Goal: Information Seeking & Learning: Learn about a topic

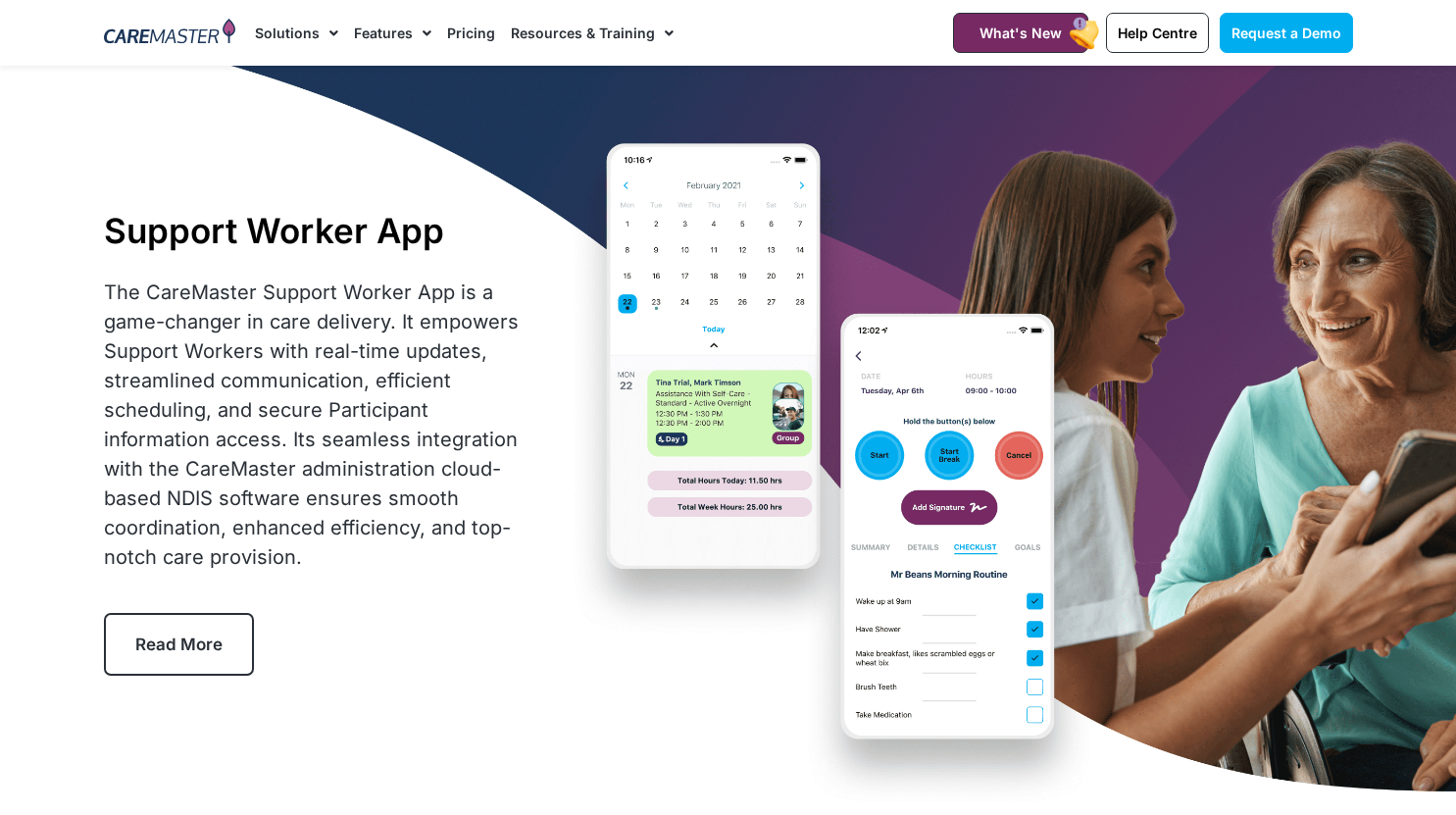
click at [309, 29] on link "Solutions" at bounding box center [296, 32] width 84 height 66
click at [363, 27] on link "Features" at bounding box center [392, 32] width 78 height 66
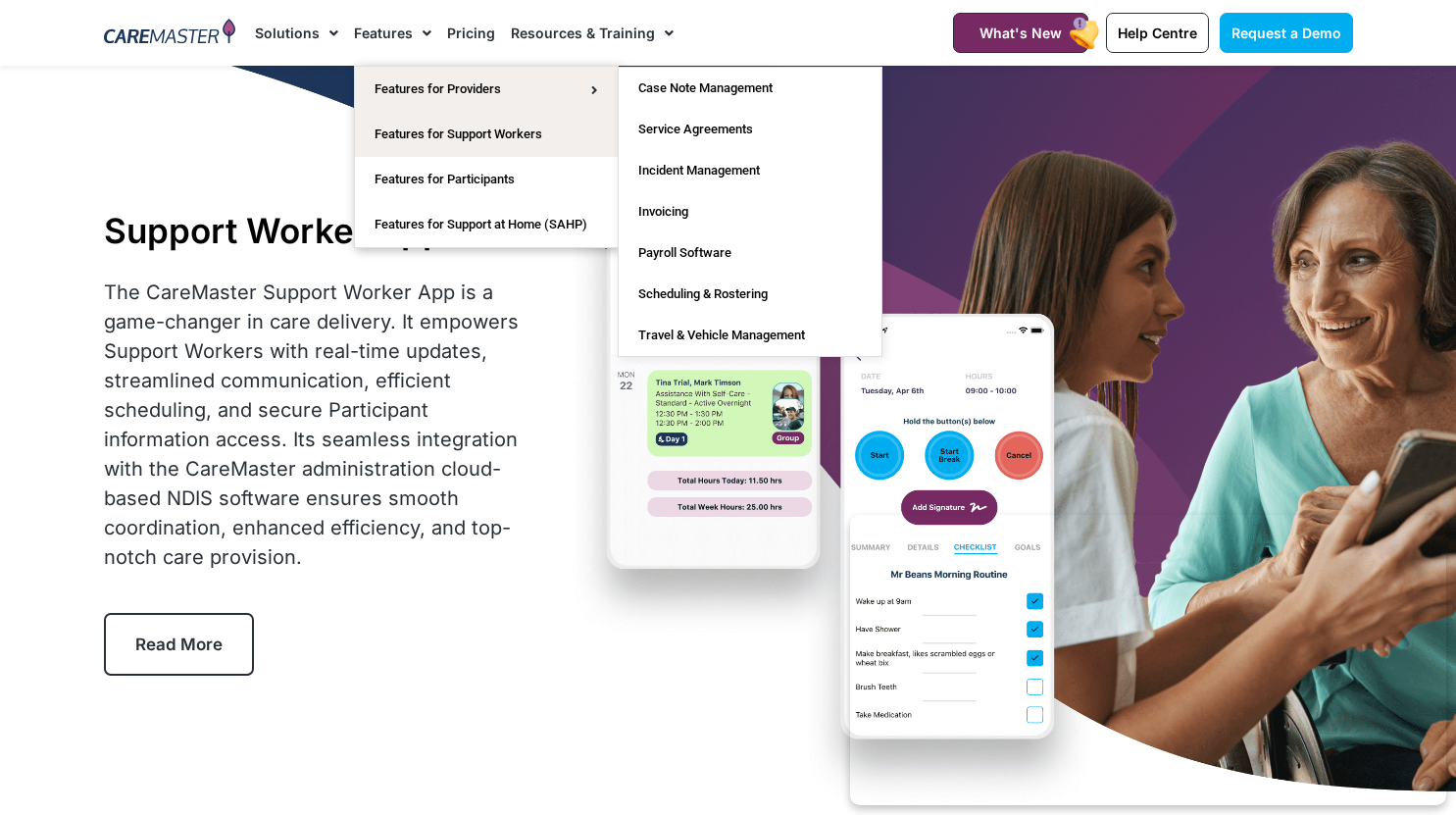
click at [563, 15] on link "Resources & Training" at bounding box center [593, 32] width 163 height 66
